Goal: Transaction & Acquisition: Purchase product/service

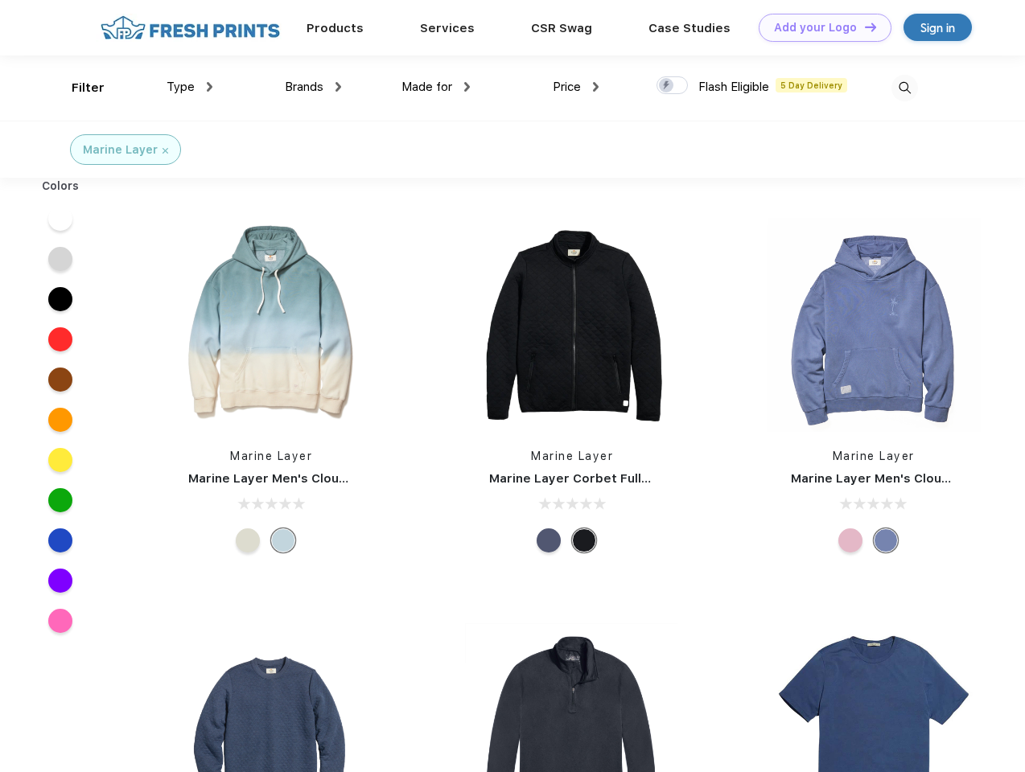
scroll to position [1, 0]
click at [819, 27] on link "Add your Logo Design Tool" at bounding box center [825, 28] width 133 height 28
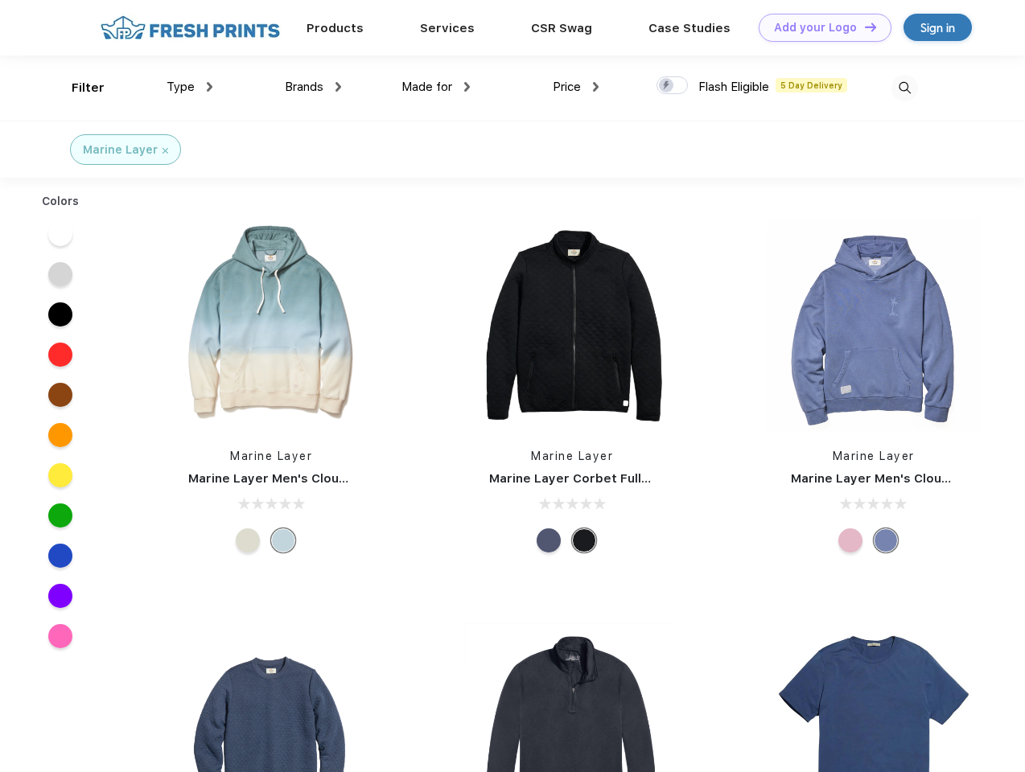
click at [0, 0] on div "Design Tool" at bounding box center [0, 0] width 0 height 0
click at [863, 27] on link "Add your Logo Design Tool" at bounding box center [825, 28] width 133 height 28
click at [77, 88] on div "Filter" at bounding box center [88, 88] width 33 height 19
click at [190, 87] on span "Type" at bounding box center [181, 87] width 28 height 14
click at [313, 87] on span "Brands" at bounding box center [304, 87] width 39 height 14
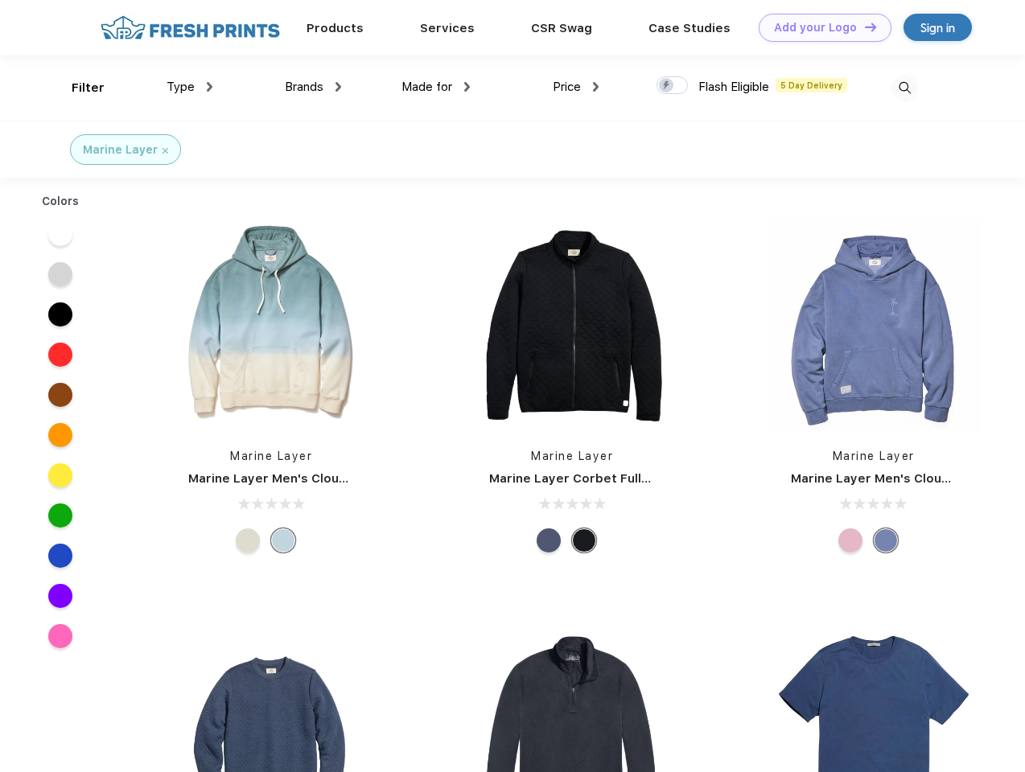
click at [436, 87] on span "Made for" at bounding box center [426, 87] width 51 height 14
click at [576, 87] on span "Price" at bounding box center [567, 87] width 28 height 14
click at [672, 86] on div at bounding box center [671, 85] width 31 height 18
click at [667, 86] on input "checkbox" at bounding box center [661, 81] width 10 height 10
click at [904, 88] on img at bounding box center [904, 88] width 27 height 27
